Goal: Find specific page/section: Find specific page/section

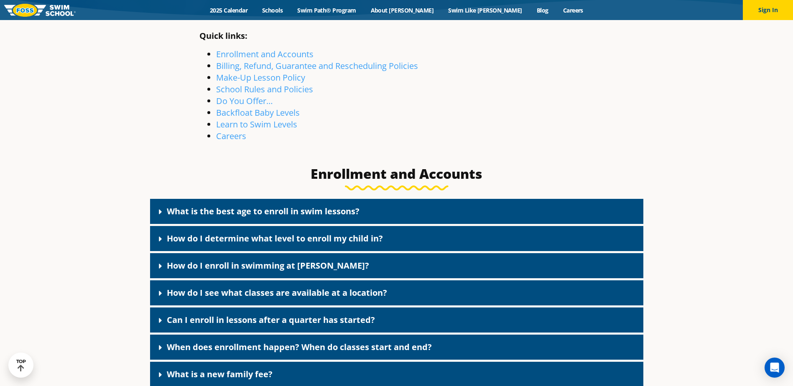
scroll to position [209, 0]
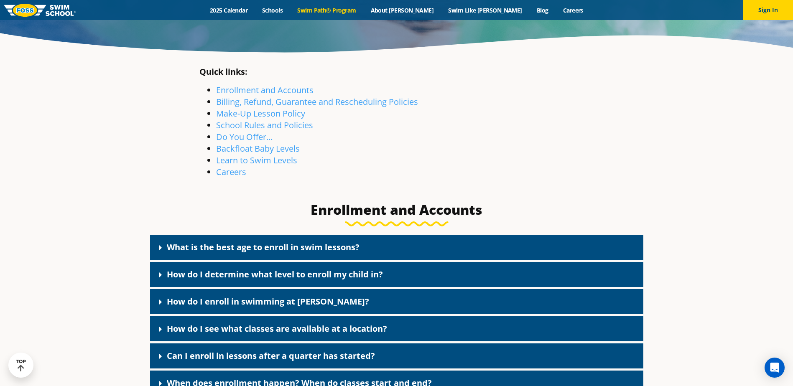
click at [363, 8] on link "Swim Path® Program" at bounding box center [326, 10] width 73 height 8
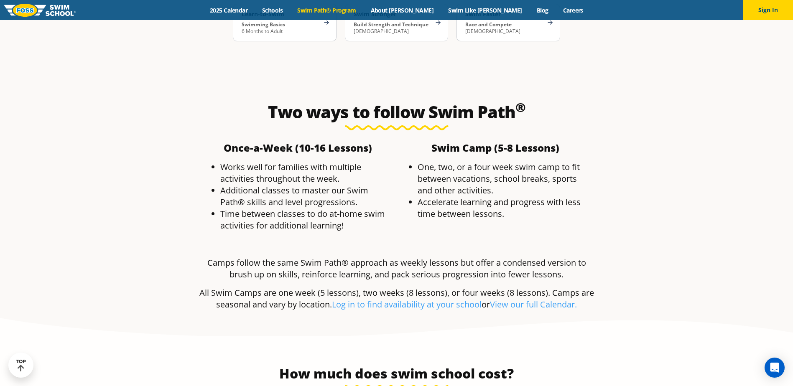
scroll to position [1504, 0]
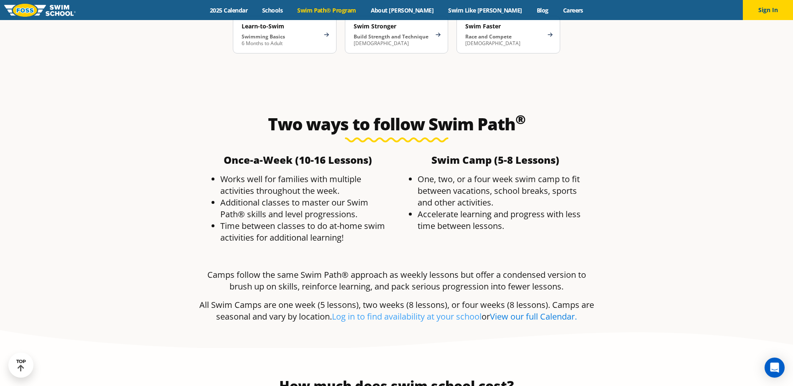
click at [522, 311] on link "View our full Calendar." at bounding box center [533, 316] width 87 height 11
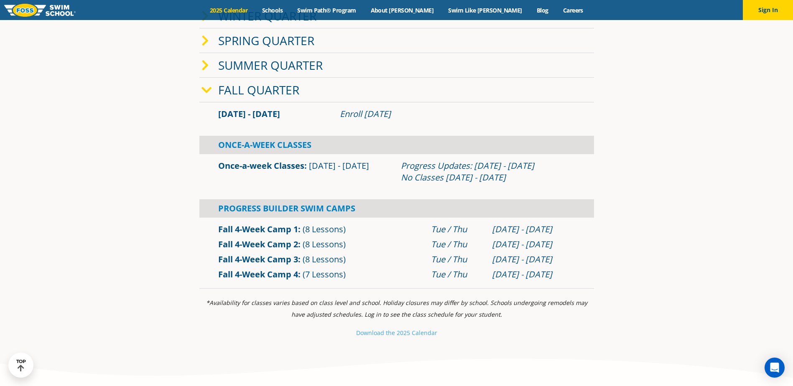
scroll to position [251, 0]
